Goal: Task Accomplishment & Management: Complete application form

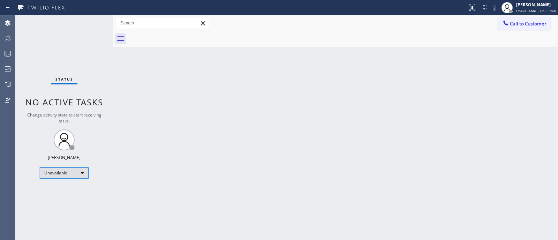
click at [72, 174] on div "Unavailable" at bounding box center [64, 172] width 49 height 11
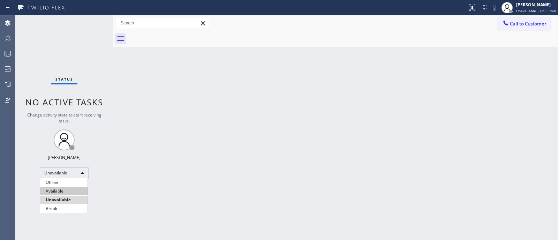
click at [74, 191] on li "Available" at bounding box center [63, 191] width 47 height 8
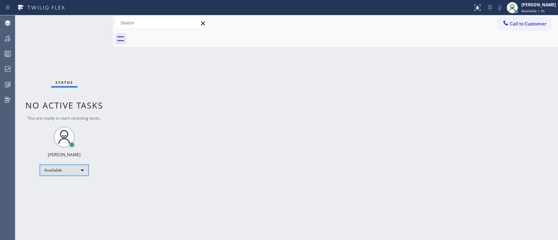
click at [61, 174] on div "Available" at bounding box center [64, 169] width 49 height 11
click at [164, 151] on div at bounding box center [279, 120] width 558 height 240
click at [58, 165] on div "Available" at bounding box center [64, 169] width 49 height 11
click at [509, 6] on div at bounding box center [279, 120] width 558 height 240
click at [521, 7] on div "[PERSON_NAME]" at bounding box center [538, 5] width 34 height 6
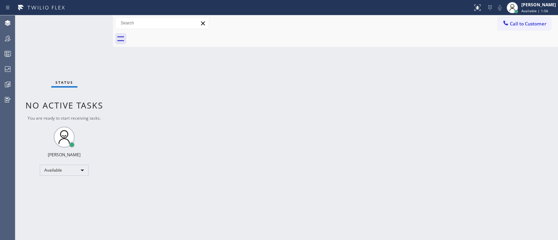
click at [437, 83] on div "Back to Dashboard Change Sender ID Customers Technicians Select a contact Outbo…" at bounding box center [335, 127] width 445 height 224
click at [332, 124] on div "Back to Dashboard Change Sender ID Customers Technicians Select a contact Outbo…" at bounding box center [335, 127] width 445 height 224
click at [523, 23] on span "Call to Customer" at bounding box center [527, 24] width 37 height 6
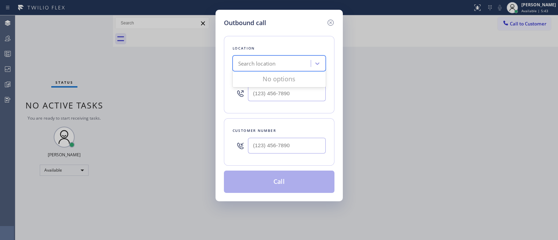
click at [281, 64] on div "Search location" at bounding box center [273, 63] width 76 height 12
type input "(___) ___-____"
click at [290, 99] on input "(___) ___-____" at bounding box center [287, 93] width 78 height 16
type input "(___) ___-____"
click at [276, 145] on input "(___) ___-____" at bounding box center [287, 146] width 78 height 16
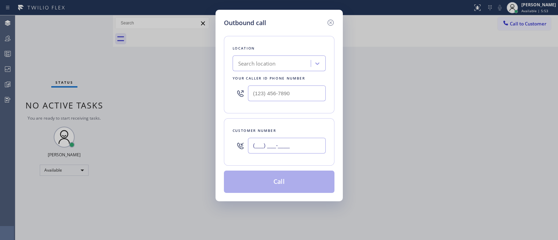
type input "(___) ___-____"
click at [274, 95] on input "(___) ___-____" at bounding box center [287, 93] width 78 height 16
type input "(___) ___-____"
click at [263, 65] on div "Search location" at bounding box center [257, 64] width 38 height 8
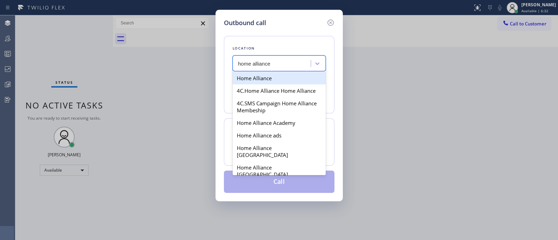
type input "home alliance"
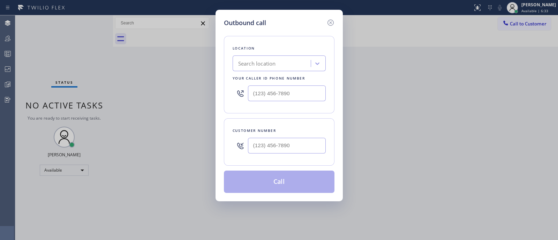
click at [305, 31] on div "Location Search location Your caller id phone number Customer number Call" at bounding box center [279, 110] width 110 height 165
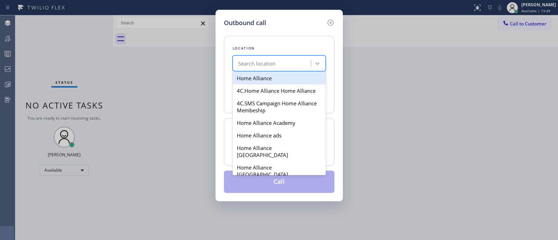
click at [271, 67] on div "Search location" at bounding box center [257, 64] width 38 height 8
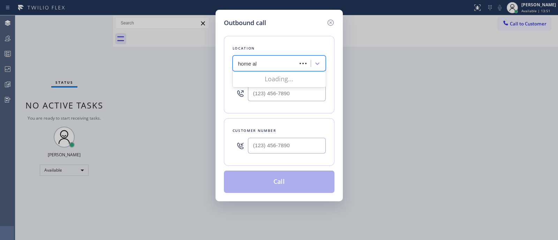
type input "home all"
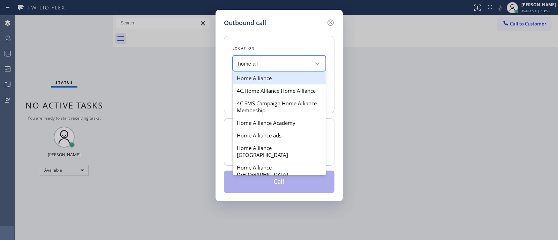
click at [274, 81] on div "Home Alliance" at bounding box center [278, 78] width 93 height 13
type input "[PHONE_NUMBER]"
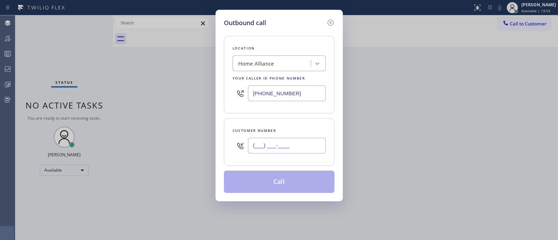
click at [269, 145] on input "(___) ___-____" at bounding box center [287, 146] width 78 height 16
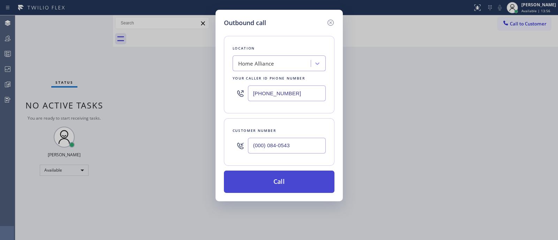
type input "(000) 084-0543"
click at [272, 176] on button "Call" at bounding box center [279, 181] width 110 height 22
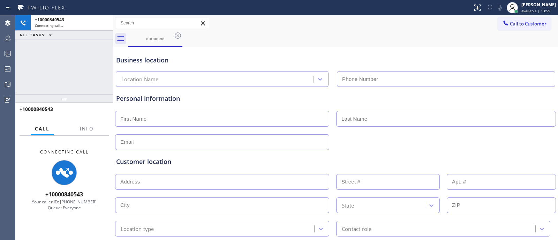
type input "[PHONE_NUMBER]"
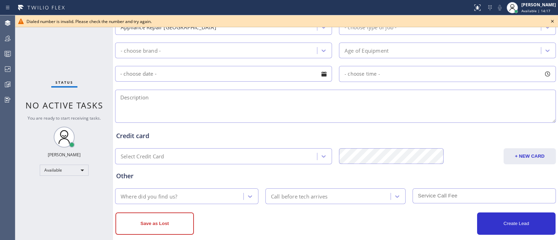
scroll to position [301, 0]
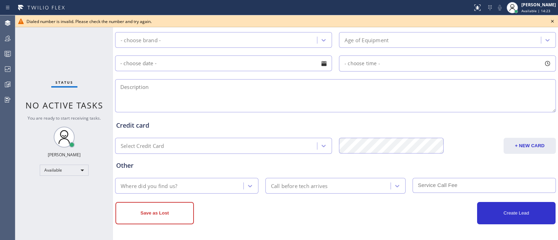
click at [194, 188] on div "Where did you find us?" at bounding box center [180, 185] width 126 height 12
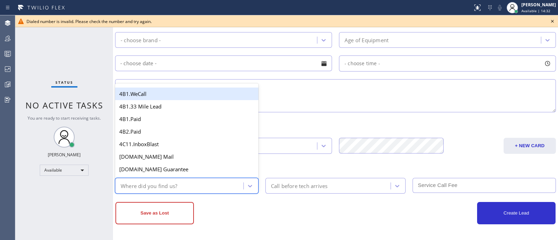
click at [190, 185] on div "Where did you find us?" at bounding box center [180, 185] width 126 height 12
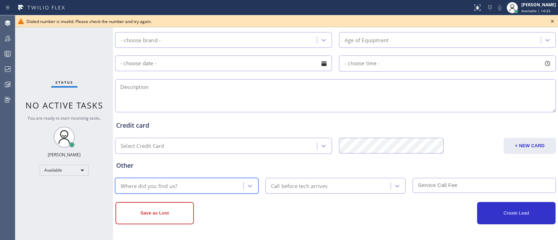
drag, startPoint x: 190, startPoint y: 185, endPoint x: 222, endPoint y: 186, distance: 32.1
click at [222, 186] on div "Where did you find us?" at bounding box center [180, 185] width 126 height 12
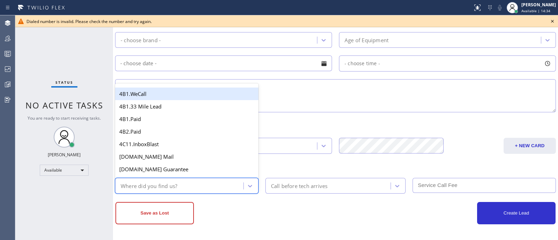
click at [222, 186] on div "Where did you find us?" at bounding box center [180, 185] width 126 height 12
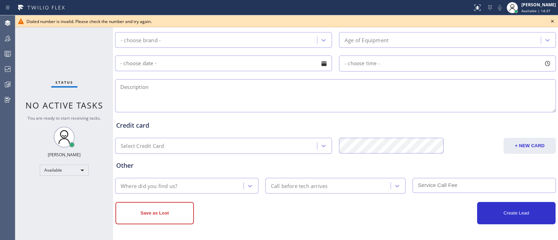
click at [238, 216] on div "Save as Lost" at bounding box center [225, 213] width 220 height 22
click at [524, 3] on div "[PERSON_NAME]" at bounding box center [538, 5] width 34 height 6
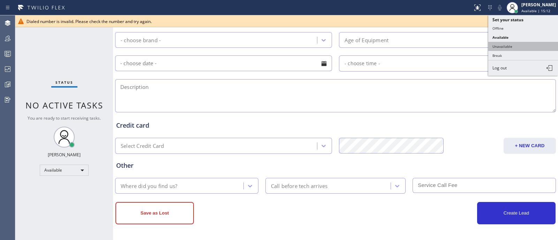
click at [515, 47] on button "Unavailable" at bounding box center [523, 46] width 70 height 9
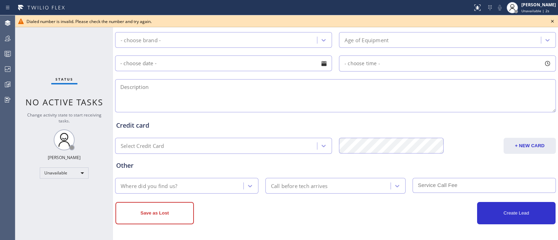
click at [551, 22] on icon at bounding box center [552, 21] width 8 height 8
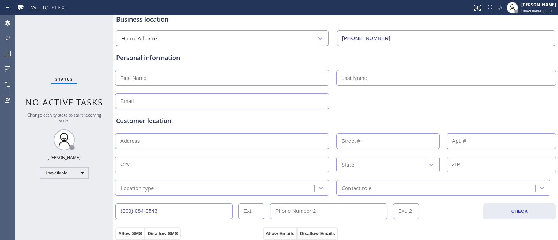
scroll to position [41, 0]
click at [165, 142] on input "text" at bounding box center [222, 141] width 214 height 16
paste input "[STREET_ADDRESS][US_STATE]"
type input "[STREET_ADDRESS][US_STATE]"
type input "1925"
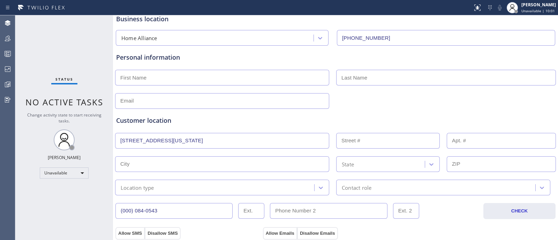
type input "[GEOGRAPHIC_DATA]"
type input "90027"
click at [405, 122] on div "Customer location" at bounding box center [335, 120] width 438 height 9
click at [447, 139] on input "text" at bounding box center [500, 141] width 109 height 16
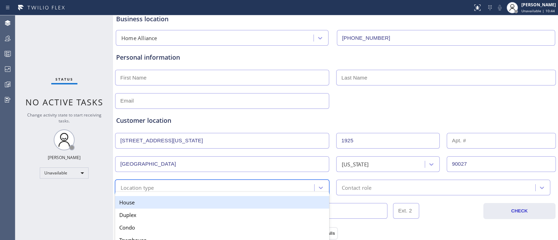
click at [259, 182] on div "Location type" at bounding box center [215, 187] width 197 height 12
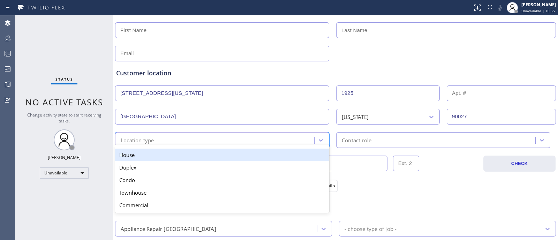
drag, startPoint x: 262, startPoint y: 155, endPoint x: 238, endPoint y: 153, distance: 24.1
click at [238, 153] on div "House" at bounding box center [222, 154] width 214 height 13
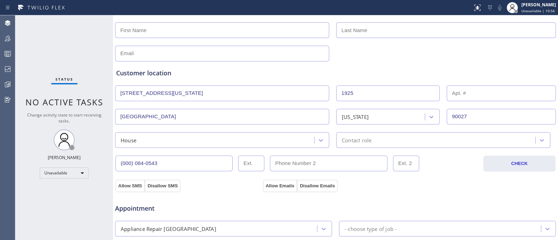
click at [238, 153] on div "(000) 084-0543 CHECK" at bounding box center [335, 160] width 441 height 24
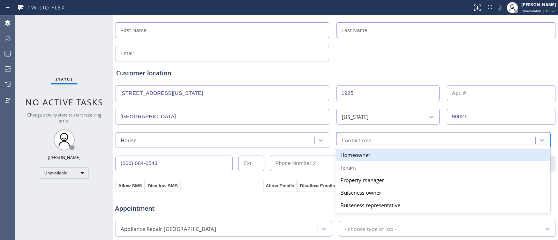
click at [351, 136] on div "Contact role" at bounding box center [436, 140] width 197 height 12
click at [368, 150] on div "Homeowner" at bounding box center [443, 154] width 214 height 13
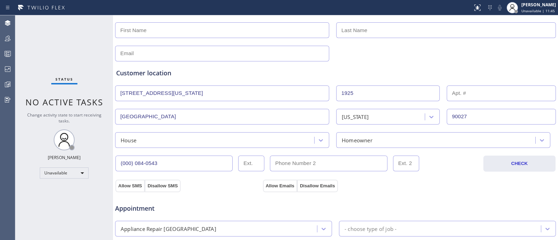
click at [459, 113] on input "90027" at bounding box center [500, 117] width 109 height 16
click at [421, 180] on div "Allow SMS Disallow SMS Allow Emails Disallow Emails" at bounding box center [335, 185] width 442 height 14
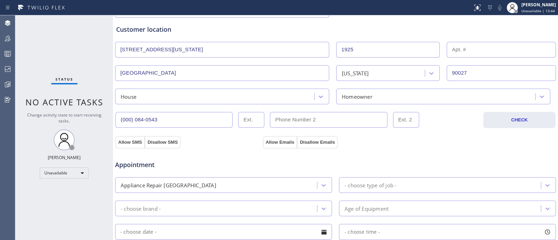
scroll to position [132, 0]
click at [207, 153] on div "Appointment" at bounding box center [335, 161] width 442 height 18
click at [197, 123] on input "(000) 084-0543" at bounding box center [173, 120] width 117 height 16
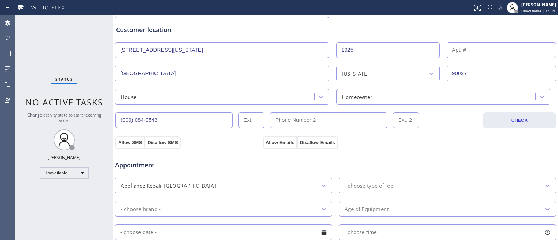
click at [197, 123] on input "(000) 084-0543" at bounding box center [173, 120] width 117 height 16
click at [206, 148] on div "Appointment Appliance Repair High End - choose type of job - - choose brand - A…" at bounding box center [335, 214] width 441 height 137
click at [198, 125] on input "(000) 084-0543" at bounding box center [173, 120] width 117 height 16
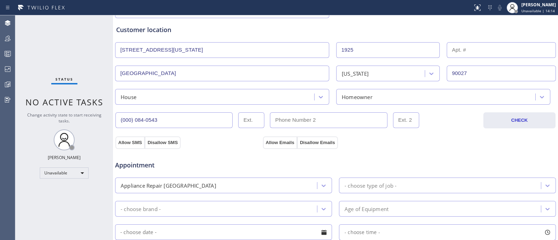
click at [198, 125] on input "(000) 084-0543" at bounding box center [173, 120] width 117 height 16
click at [207, 147] on div "Appointment Appliance Repair High End - choose type of job - - choose brand - A…" at bounding box center [335, 214] width 441 height 137
type input "(___) ___-____"
click at [291, 120] on input "(___) ___-____" at bounding box center [328, 120] width 117 height 16
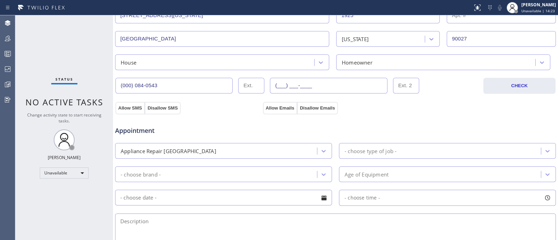
scroll to position [166, 0]
click at [131, 106] on button "Allow SMS" at bounding box center [129, 108] width 29 height 13
click at [281, 106] on button "Allow Emails" at bounding box center [280, 108] width 34 height 13
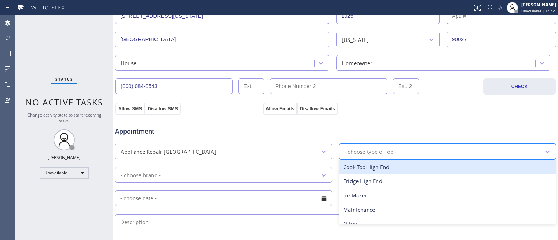
click at [361, 148] on div "- choose type of job -" at bounding box center [441, 151] width 200 height 12
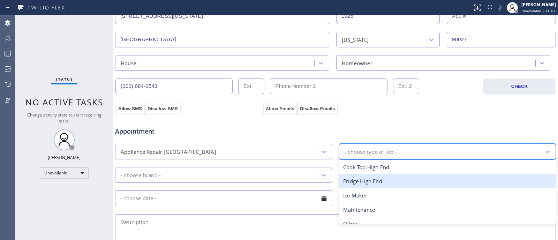
click at [364, 183] on div "Fridge High End" at bounding box center [447, 181] width 217 height 14
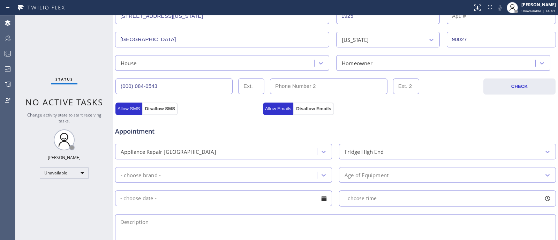
click at [272, 132] on div "Appointment" at bounding box center [335, 127] width 442 height 18
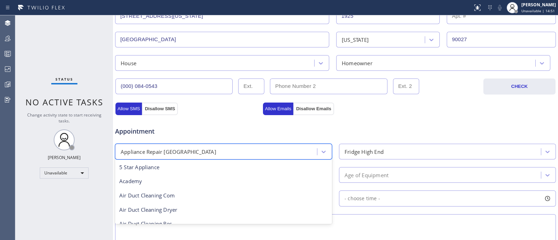
click at [265, 154] on div "Appliance Repair [GEOGRAPHIC_DATA]" at bounding box center [217, 151] width 200 height 12
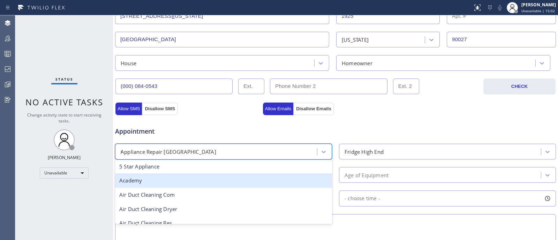
scroll to position [0, 0]
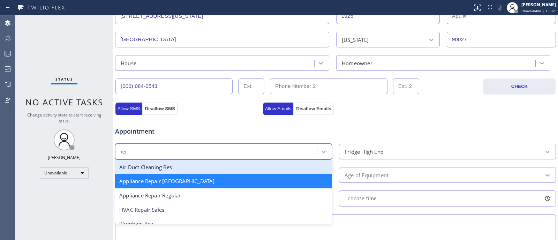
type input "regu"
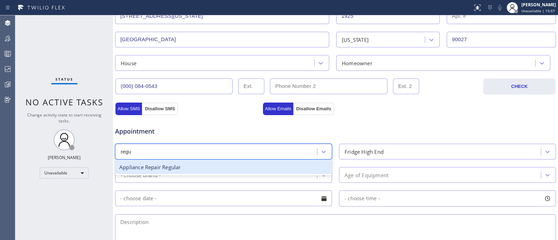
click at [162, 163] on div "Appliance Repair Regular" at bounding box center [223, 167] width 217 height 14
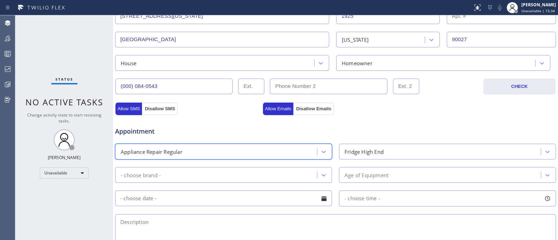
click at [345, 112] on div "Appointment option Appliance Repair Regular, selected. 24 results available. Se…" at bounding box center [335, 180] width 441 height 137
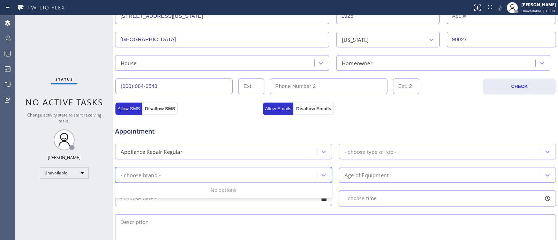
click at [255, 179] on div "- choose brand -" at bounding box center [217, 175] width 200 height 12
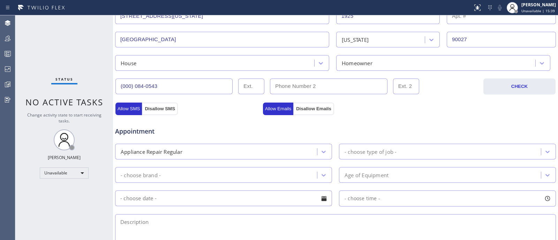
click at [325, 132] on div "Appointment" at bounding box center [335, 127] width 442 height 18
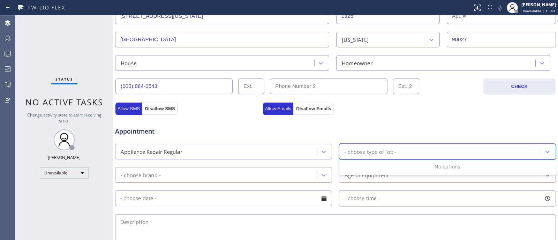
click at [346, 147] on div "- choose type of job -" at bounding box center [441, 151] width 200 height 12
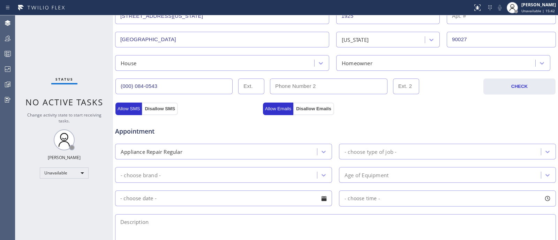
click at [374, 97] on div "Allow SMS Disallow SMS Allow Emails Disallow Emails" at bounding box center [335, 104] width 441 height 20
click at [368, 121] on div "Appointment" at bounding box center [335, 127] width 442 height 18
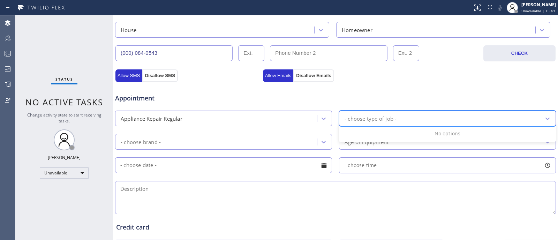
click at [368, 121] on div "- choose type of job -" at bounding box center [370, 118] width 52 height 8
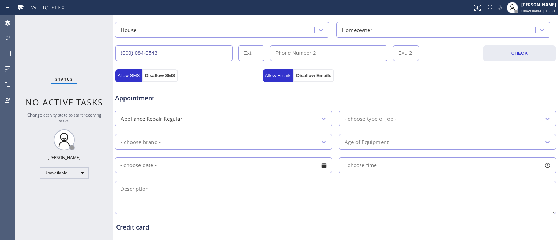
click at [373, 77] on div "Allow Emails Disallow Emails" at bounding box center [335, 75] width 147 height 13
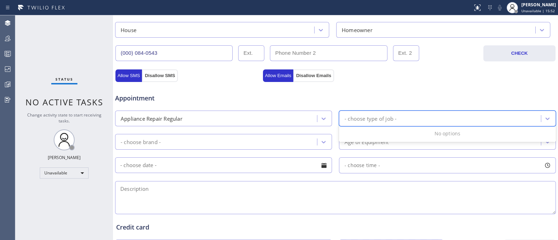
click at [369, 113] on div "- choose type of job -" at bounding box center [441, 118] width 200 height 12
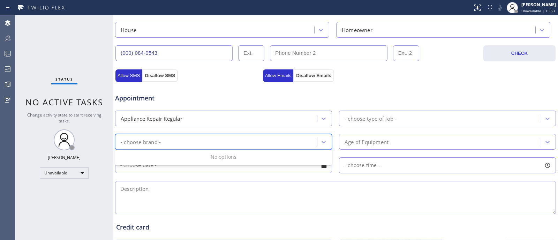
click at [301, 148] on div "- choose brand -" at bounding box center [217, 142] width 200 height 12
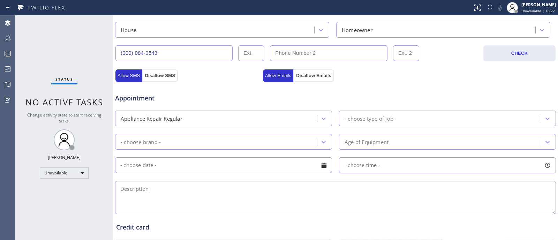
click at [386, 121] on div "- choose type of job -" at bounding box center [370, 118] width 52 height 8
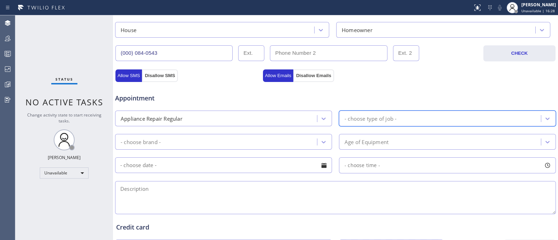
click at [386, 121] on div "- choose type of job -" at bounding box center [370, 118] width 52 height 8
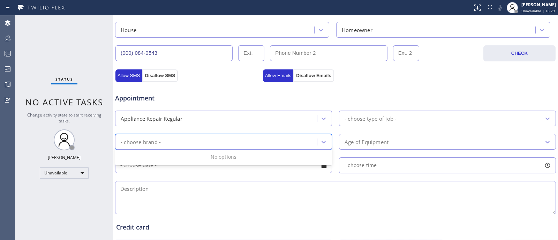
click at [255, 146] on div "- choose brand -" at bounding box center [217, 142] width 200 height 12
click at [256, 135] on div "- choose brand -" at bounding box center [223, 142] width 217 height 16
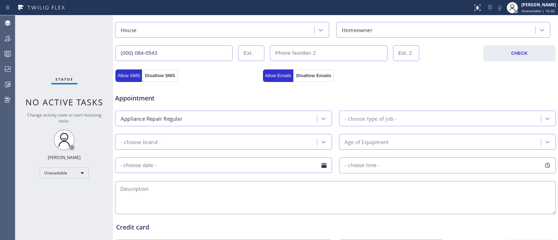
click at [361, 87] on div "Appointment" at bounding box center [335, 94] width 442 height 18
click at [193, 148] on div "- choose brand -" at bounding box center [217, 142] width 200 height 12
click at [315, 107] on div "Appointment Appliance Repair Regular - choose type of job - - choose brand - Ag…" at bounding box center [335, 150] width 438 height 130
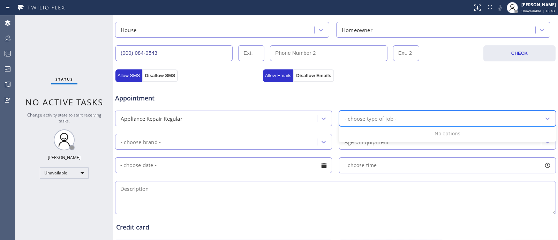
click at [360, 115] on div "- choose type of job -" at bounding box center [370, 118] width 52 height 8
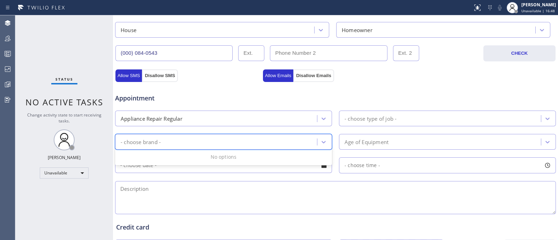
click at [240, 146] on div "- choose brand -" at bounding box center [217, 142] width 200 height 12
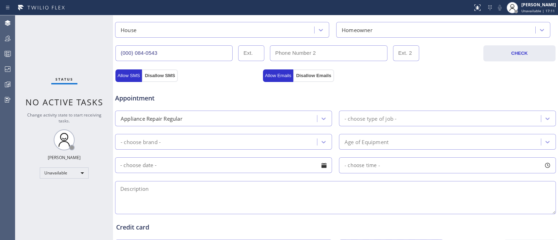
click at [203, 98] on span "Appointment" at bounding box center [188, 97] width 146 height 9
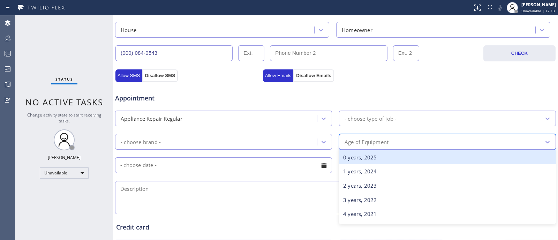
click at [355, 140] on div "Age of Equipment" at bounding box center [366, 142] width 44 height 8
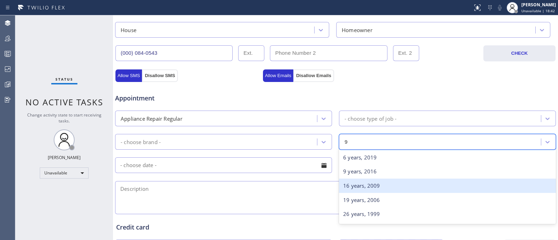
type input "9"
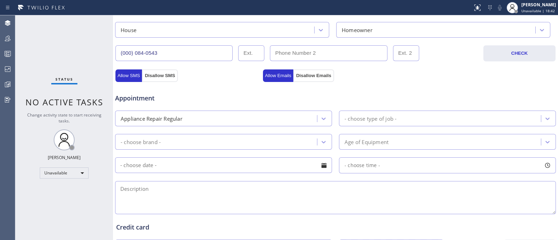
click at [268, 165] on input "text" at bounding box center [223, 165] width 217 height 16
